Goal: Check status: Check status

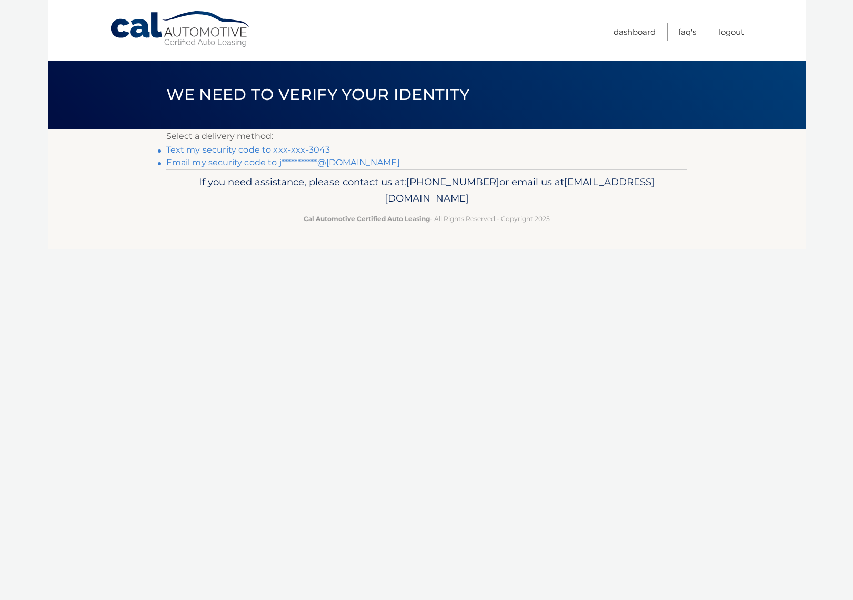
click at [267, 153] on link "Text my security code to xxx-xxx-3043" at bounding box center [248, 150] width 164 height 10
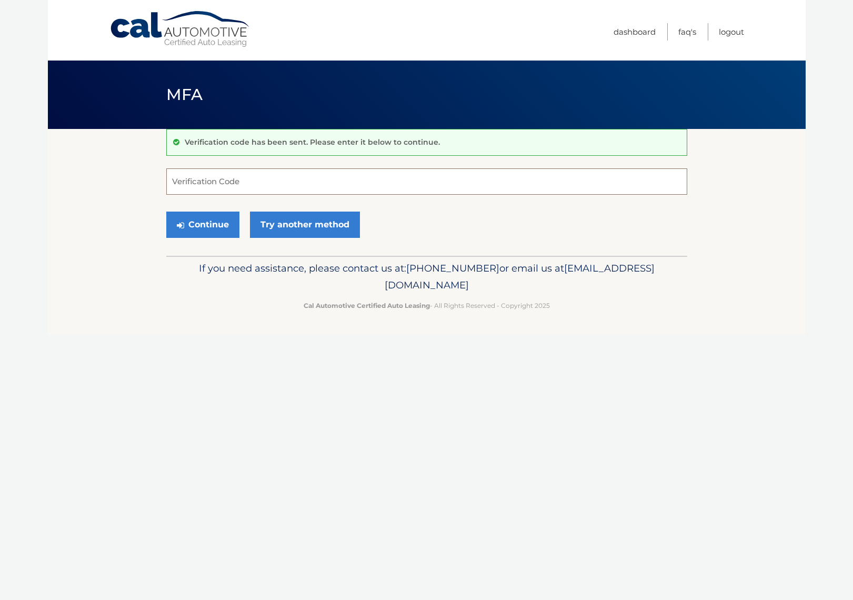
click at [266, 175] on input "Verification Code" at bounding box center [426, 181] width 521 height 26
type input "330607"
click at [226, 221] on button "Continue" at bounding box center [202, 225] width 73 height 26
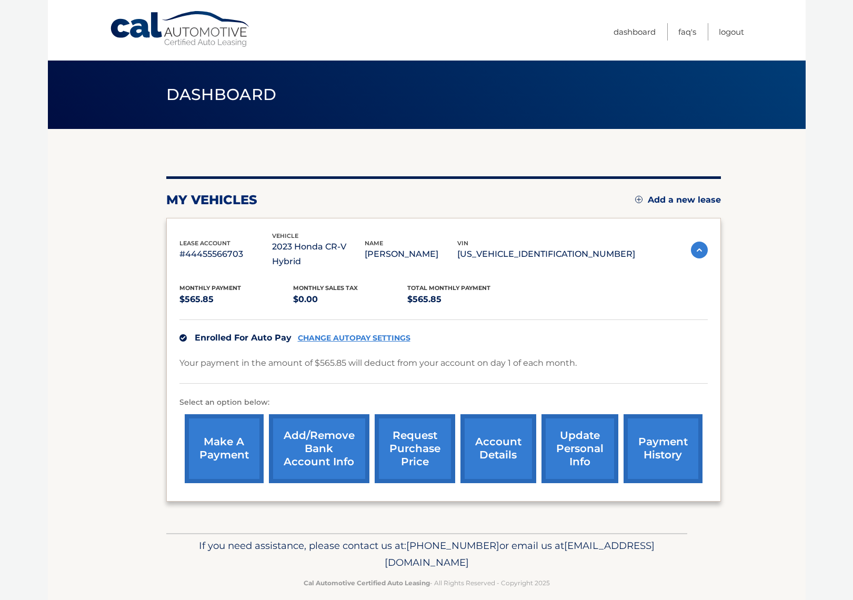
click at [498, 434] on link "account details" at bounding box center [499, 448] width 76 height 69
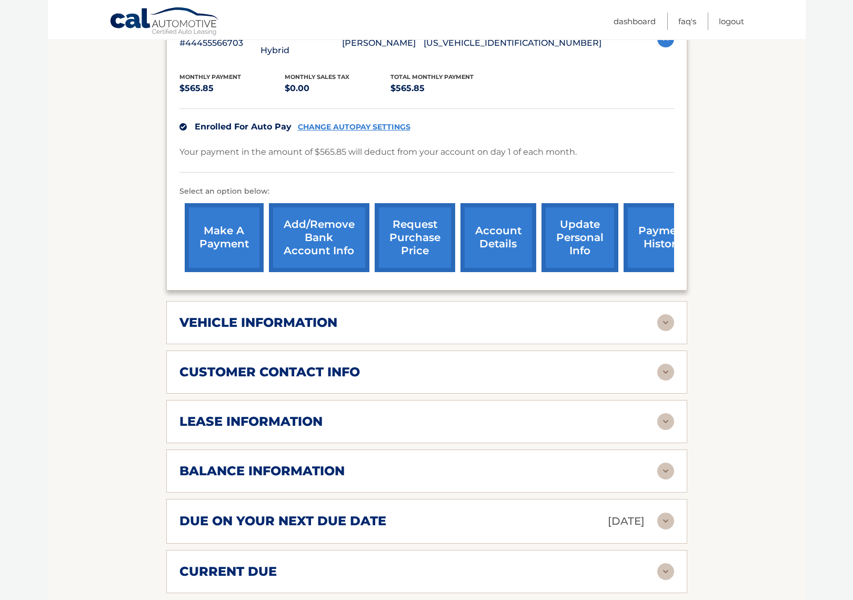
scroll to position [226, 0]
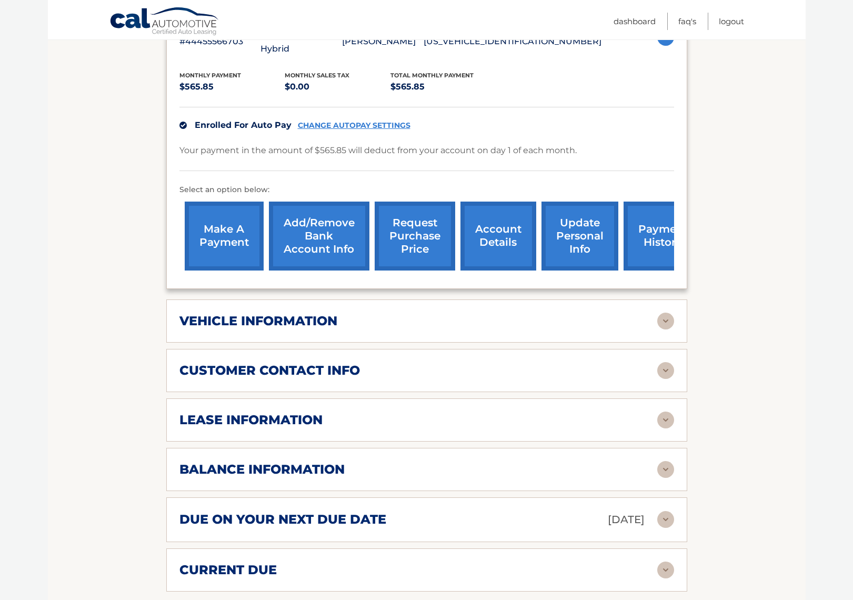
click at [501, 422] on div "lease information Contract Start Date Apr 29, 2023 Term 39 Maturity Date Jul 29…" at bounding box center [426, 420] width 521 height 43
click at [500, 415] on div "lease information Contract Start Date Apr 29, 2023 Term 39 Maturity Date Jul 29…" at bounding box center [426, 420] width 521 height 43
click at [653, 412] on div "lease information" at bounding box center [419, 420] width 478 height 16
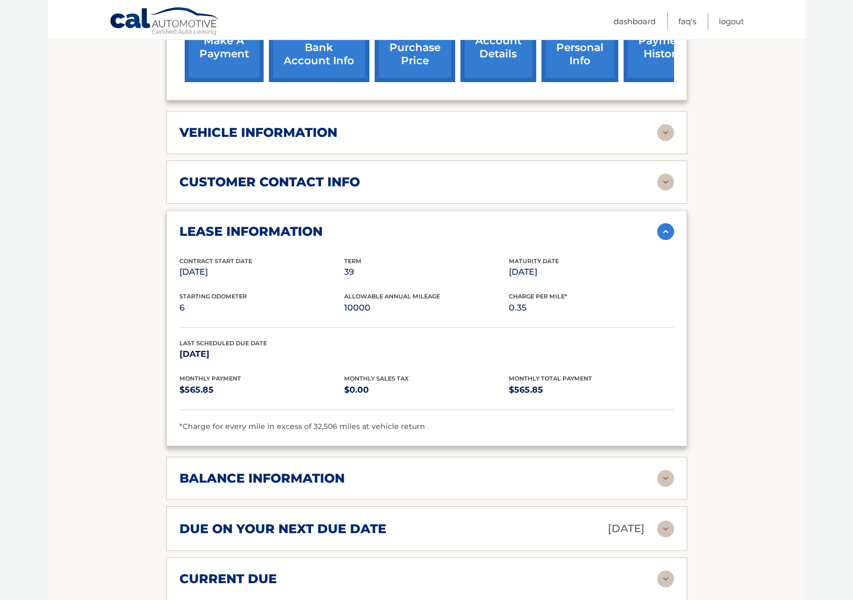
scroll to position [416, 0]
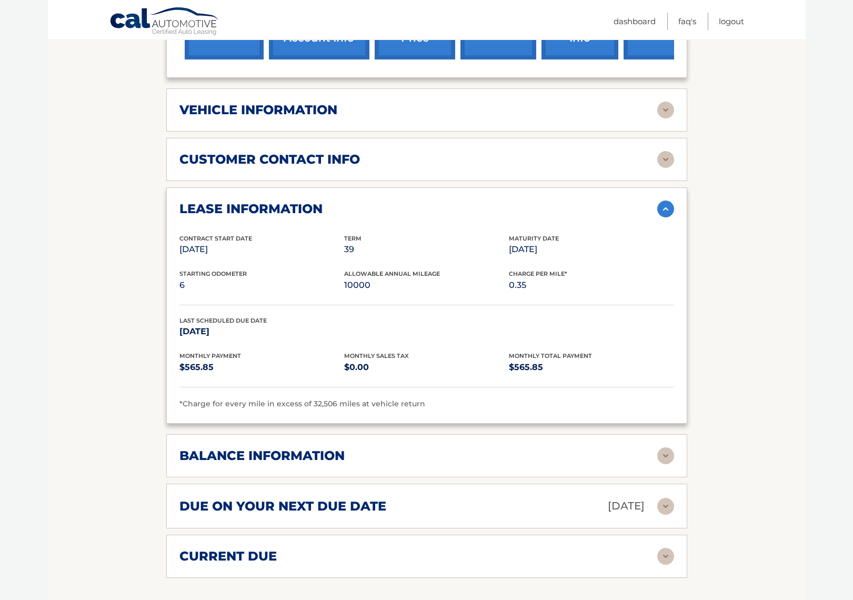
click at [658, 460] on div "lease account #44455566703 vehicle 2023 Honda CR-V Hybrid name LAURA PARENTE vi…" at bounding box center [426, 186] width 521 height 784
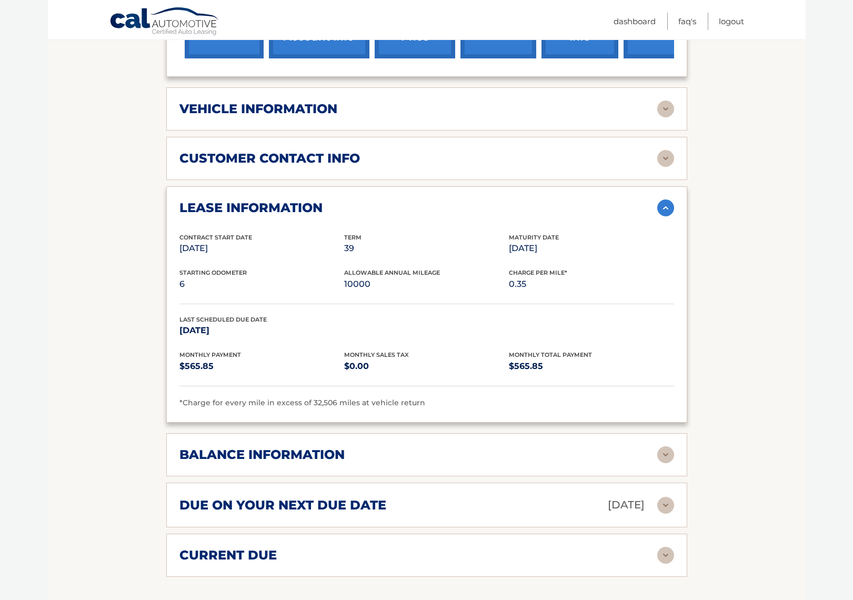
click at [661, 446] on img at bounding box center [666, 454] width 17 height 17
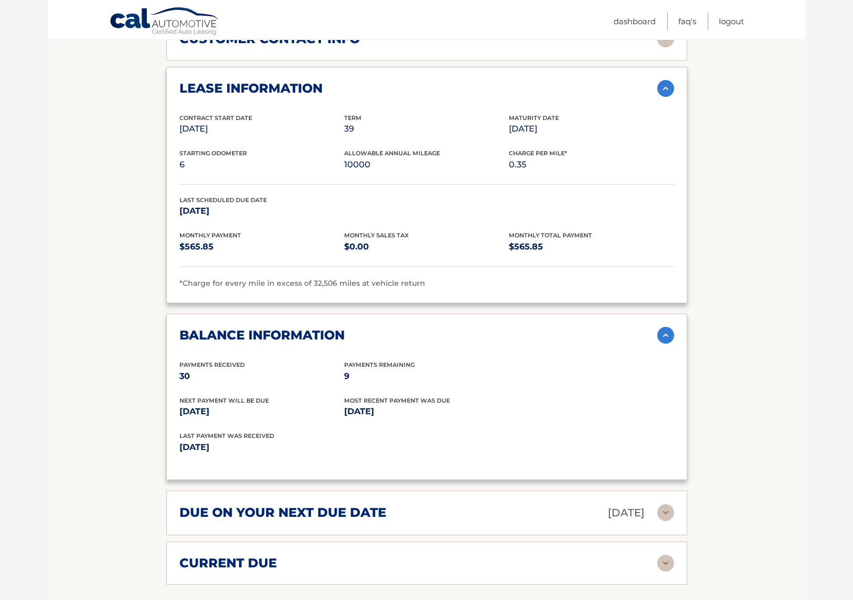
scroll to position [561, 0]
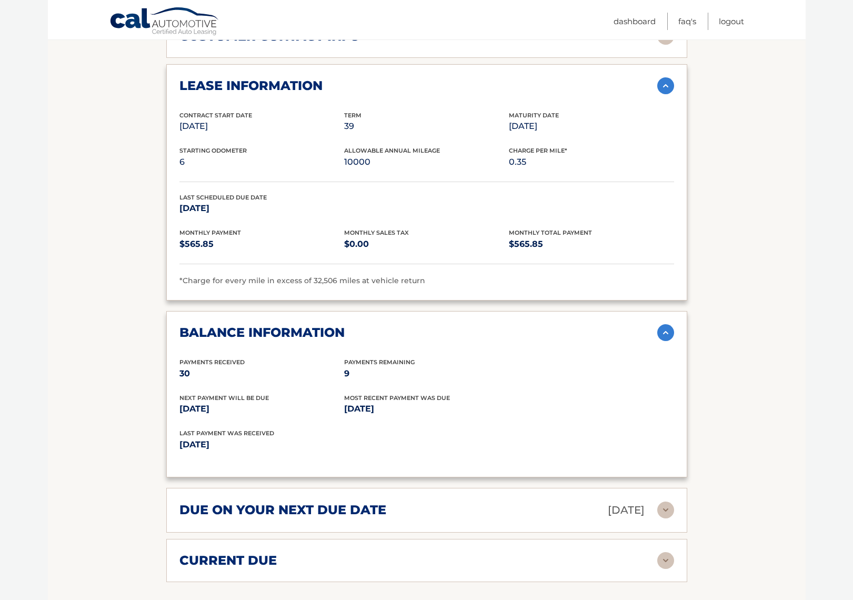
click at [616, 502] on p "Nov 01, 2025" at bounding box center [626, 510] width 37 height 18
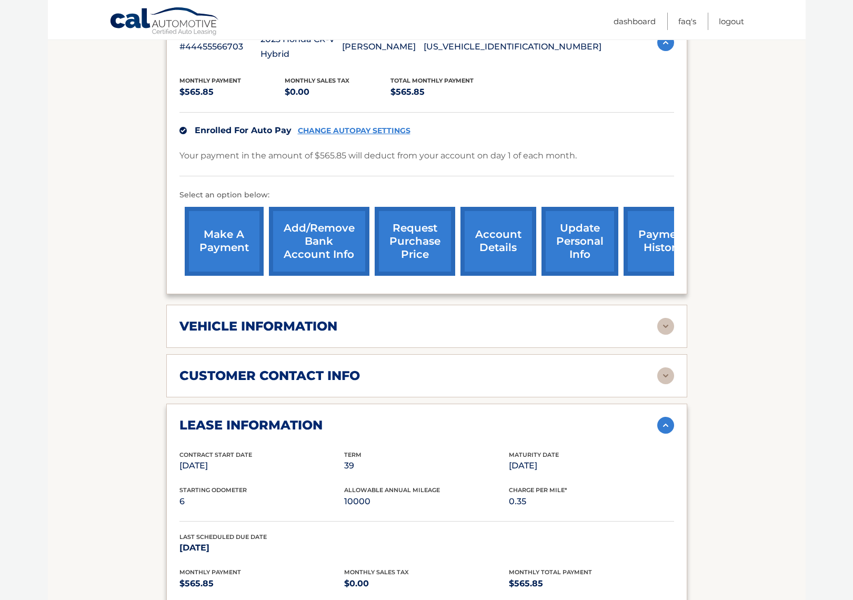
scroll to position [0, 0]
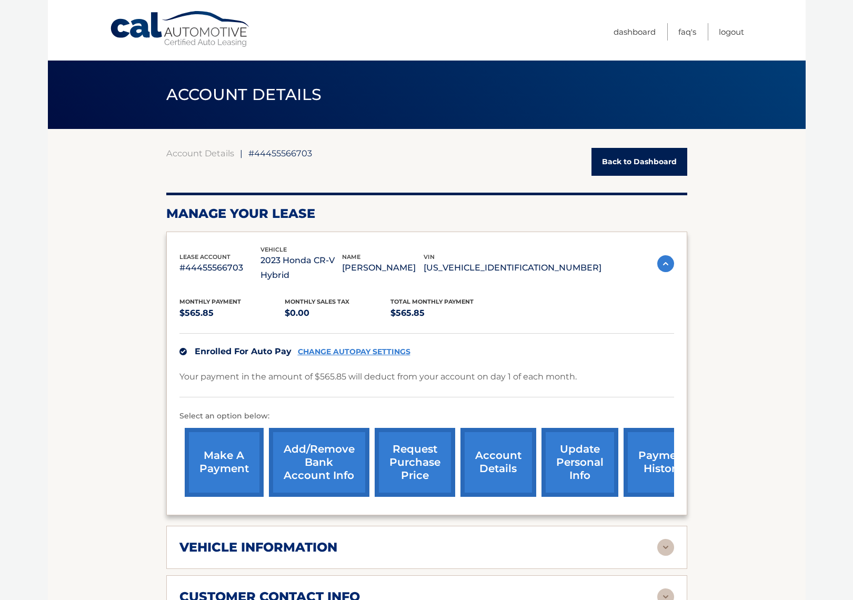
click at [634, 442] on link "payment history" at bounding box center [663, 462] width 79 height 69
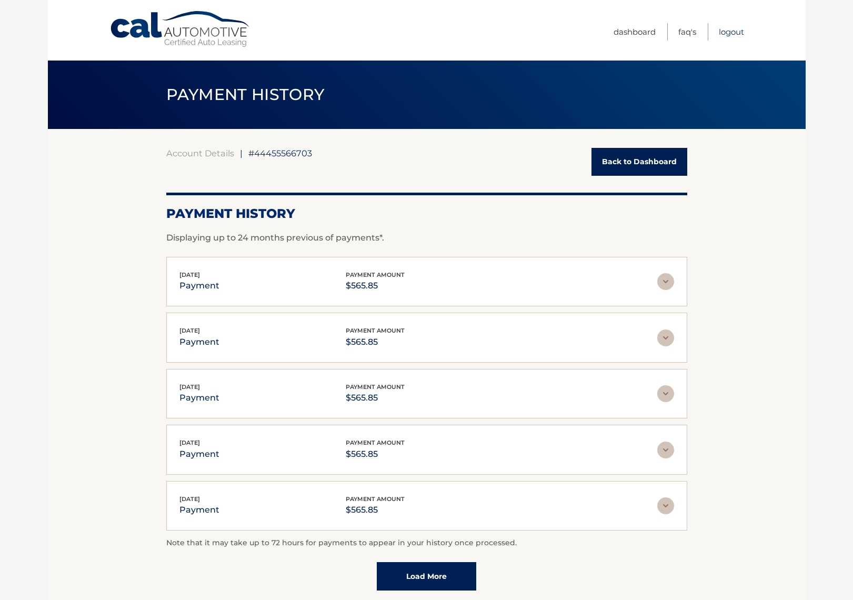
click at [728, 33] on link "Logout" at bounding box center [731, 31] width 25 height 17
